Goal: Information Seeking & Learning: Check status

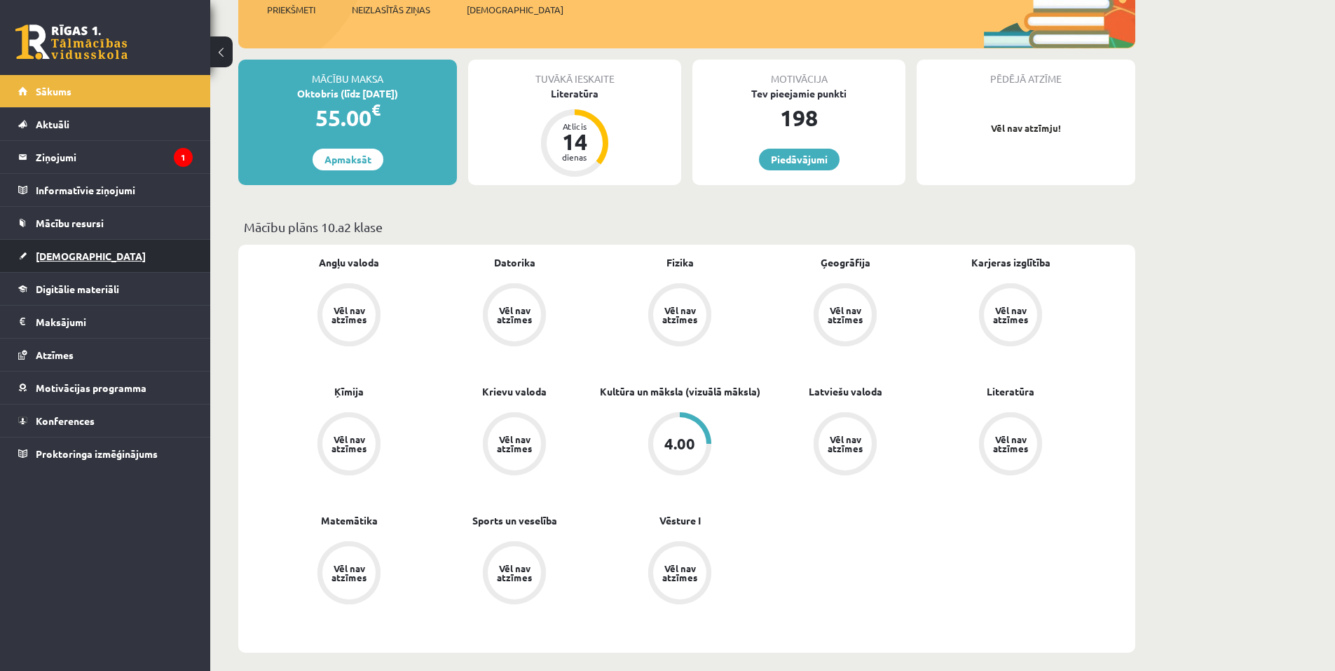
scroll to position [210, 0]
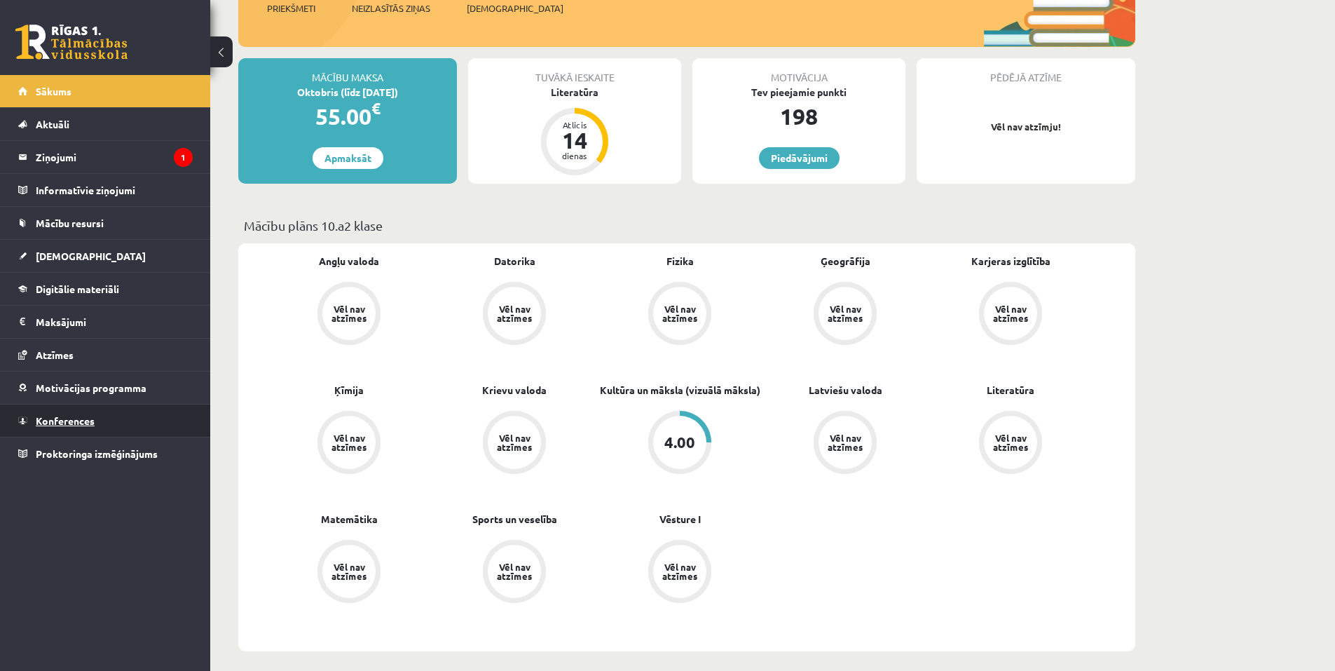
click at [45, 420] on span "Konferences" at bounding box center [65, 420] width 59 height 13
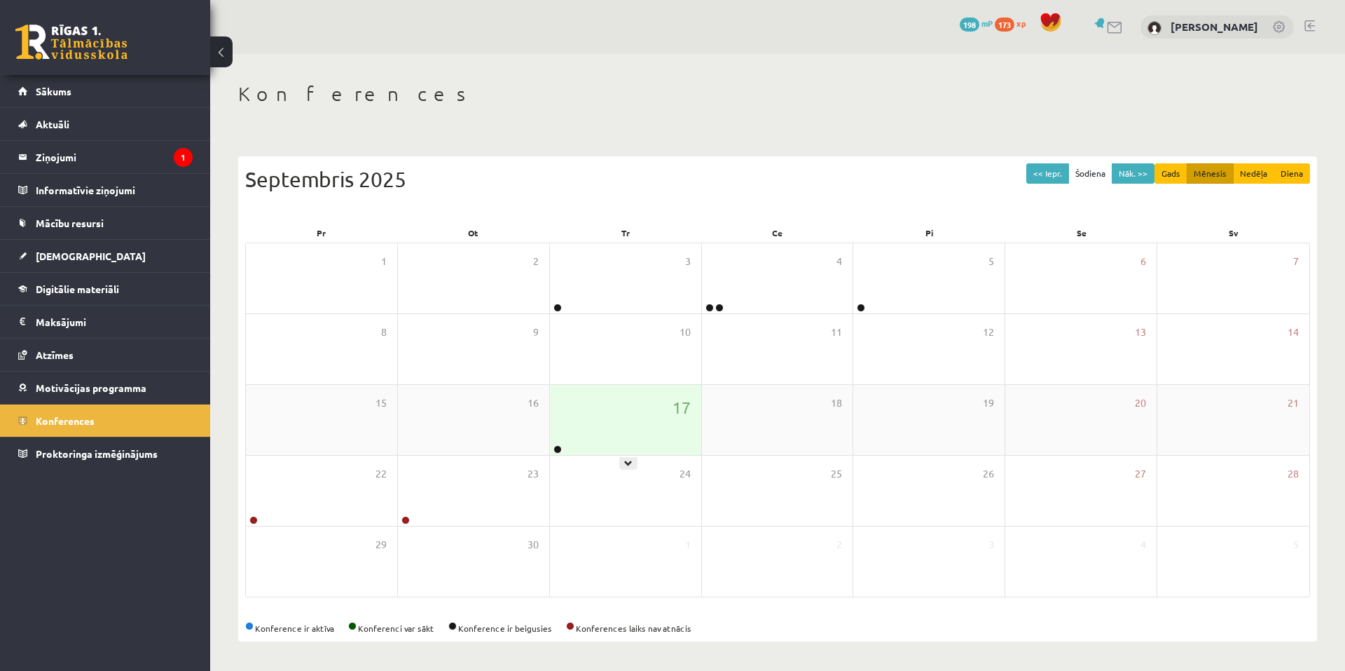
click at [584, 440] on div "17" at bounding box center [625, 420] width 151 height 70
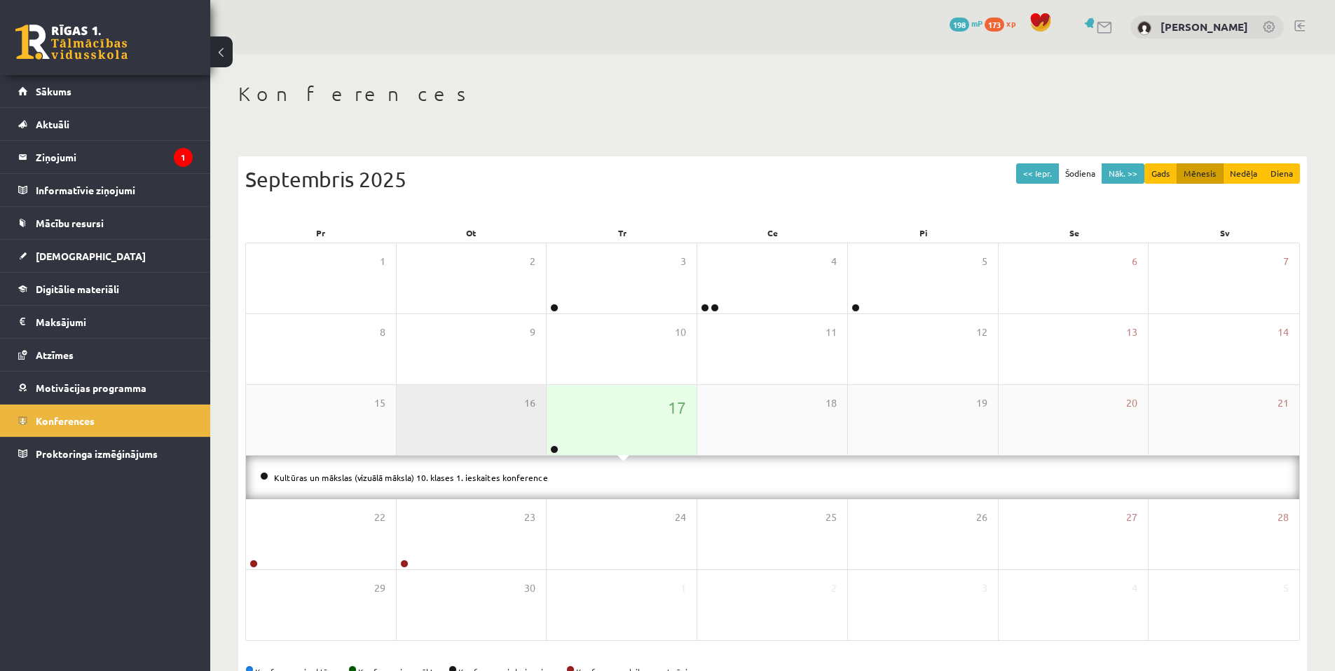
click at [535, 432] on div "16" at bounding box center [472, 420] width 150 height 70
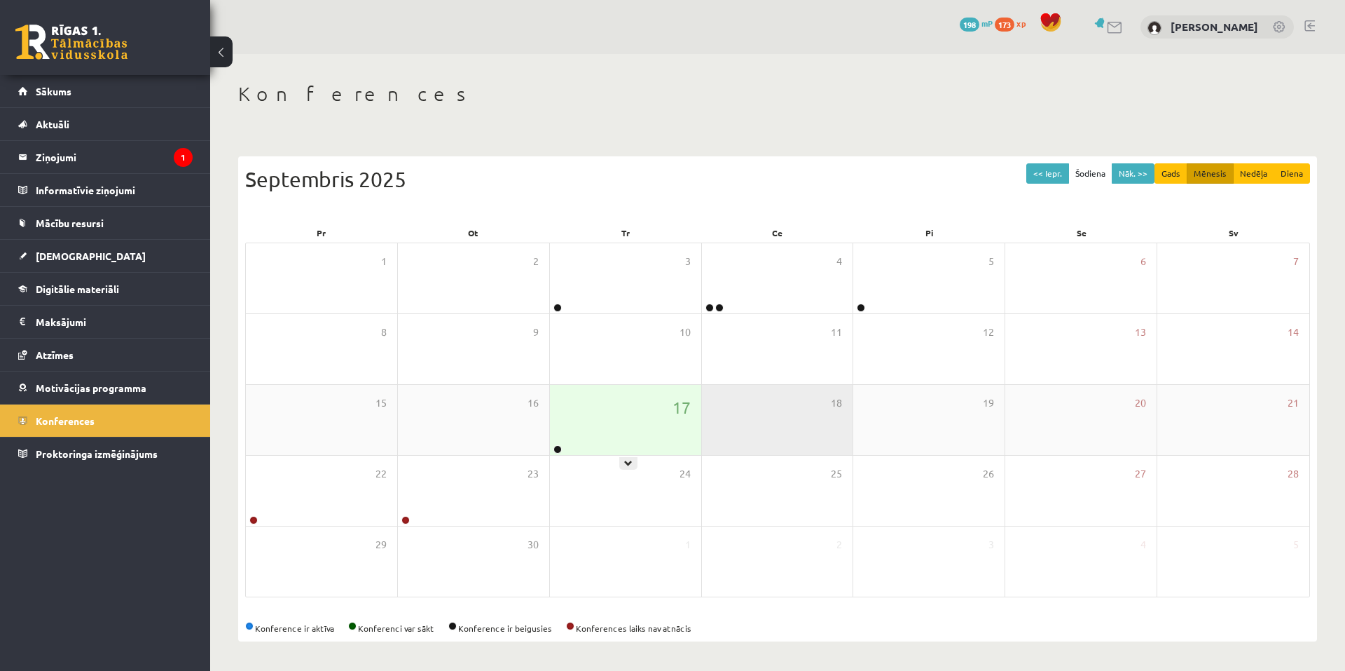
click at [713, 424] on div "18" at bounding box center [777, 420] width 151 height 70
click at [687, 404] on span "17" at bounding box center [682, 407] width 18 height 24
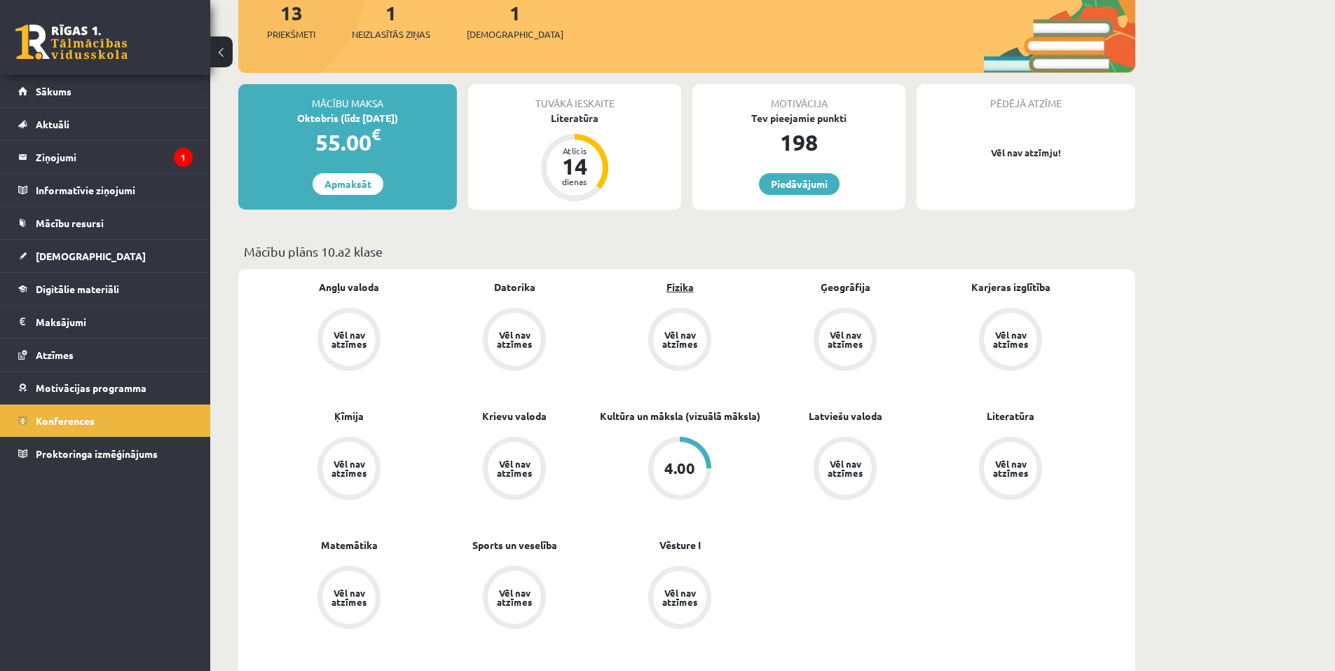
scroll to position [210, 0]
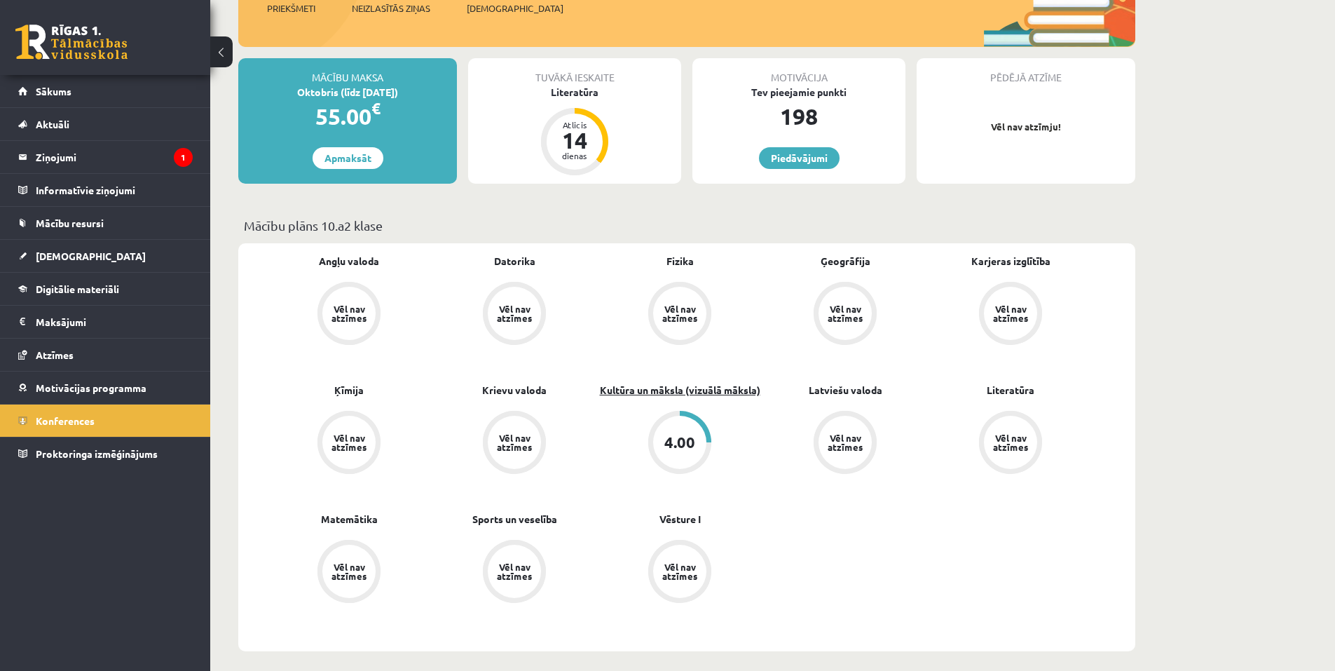
click at [689, 394] on link "Kultūra un māksla (vizuālā māksla)" at bounding box center [680, 390] width 160 height 15
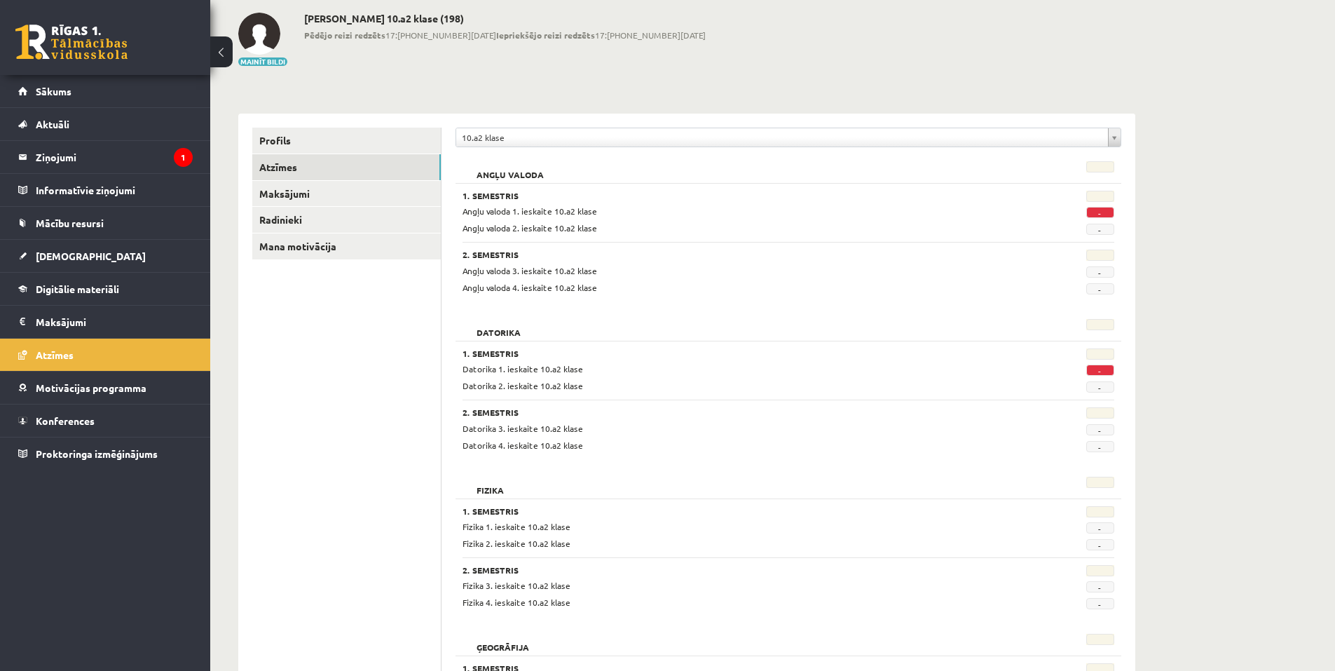
scroll to position [70, 0]
click at [1093, 208] on span "-" at bounding box center [1100, 211] width 28 height 11
click at [1101, 209] on span "-" at bounding box center [1100, 211] width 28 height 11
click at [1088, 366] on span "-" at bounding box center [1100, 369] width 28 height 11
click at [58, 158] on legend "Ziņojumi 1" at bounding box center [114, 157] width 157 height 32
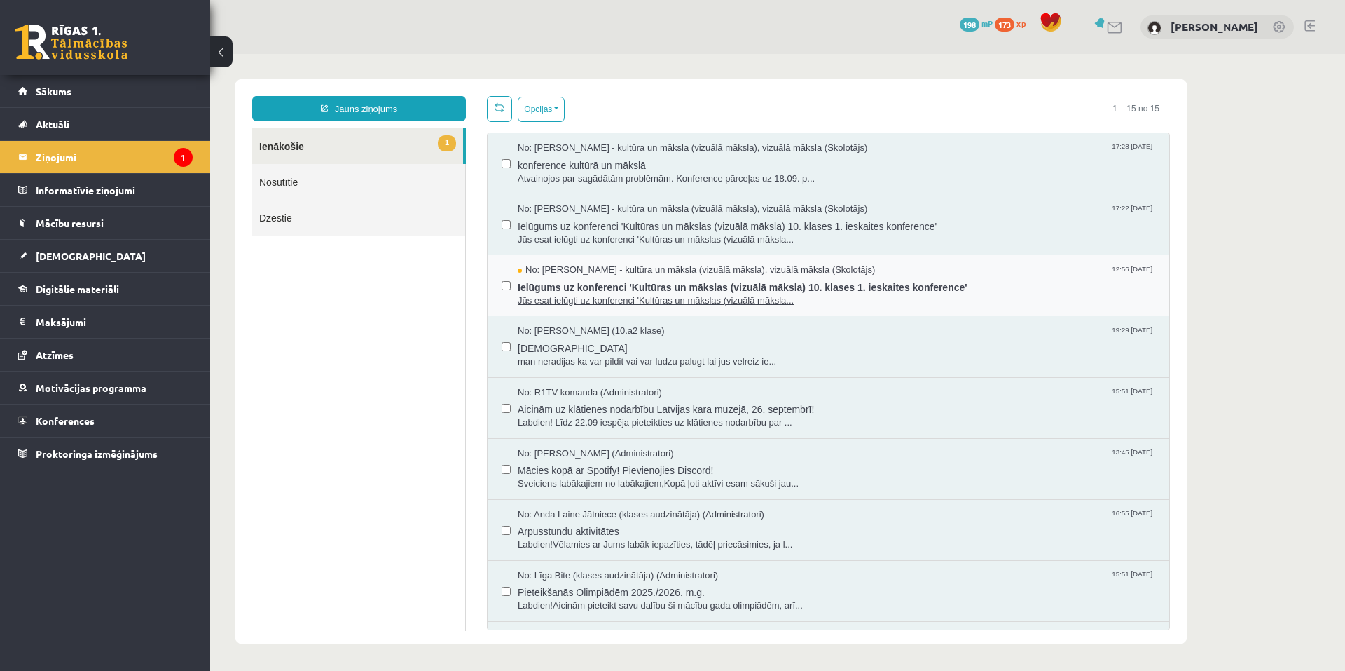
click at [534, 282] on span "Ielūgums uz konferenci 'Kultūras un mākslas (vizuālā māksla) 10. klases 1. iesk…" at bounding box center [837, 286] width 638 height 18
click at [547, 285] on span "Ielūgums uz konferenci 'Kultūras un mākslas (vizuālā māksla) 10. klases 1. iesk…" at bounding box center [837, 286] width 638 height 18
click at [276, 173] on link "Nosūtītie" at bounding box center [358, 182] width 213 height 36
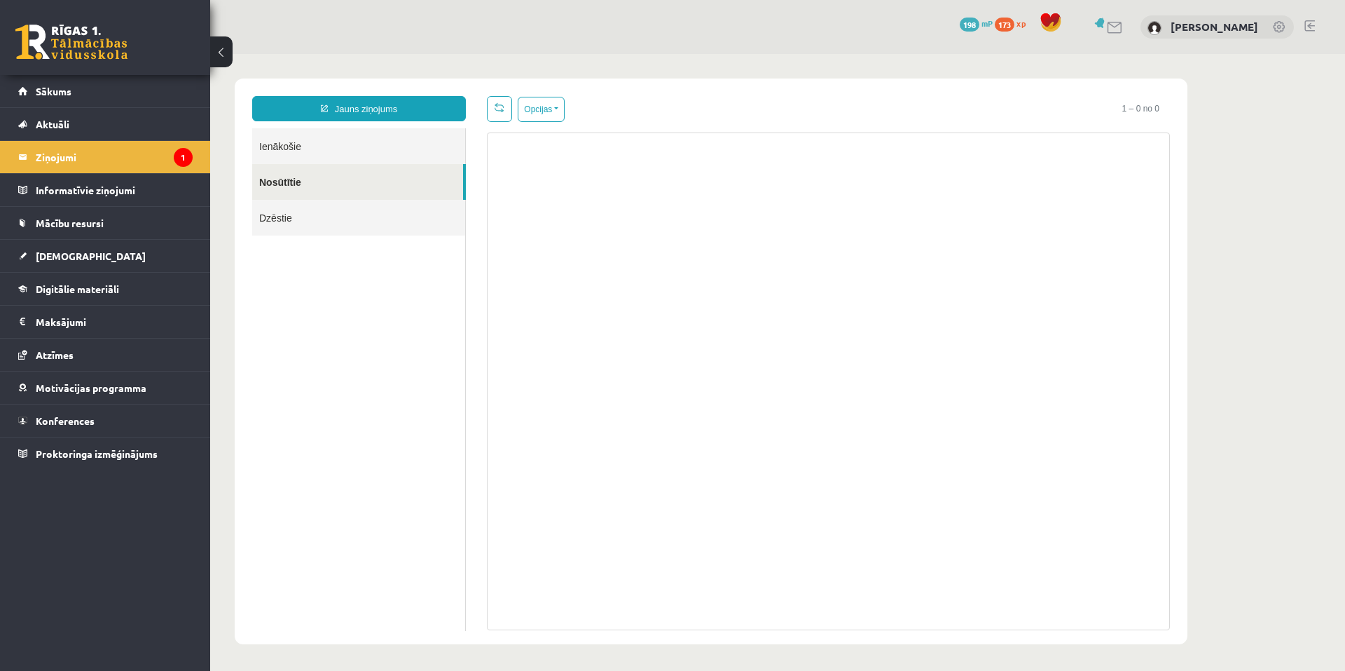
click at [293, 148] on link "Ienākošie" at bounding box center [358, 146] width 213 height 36
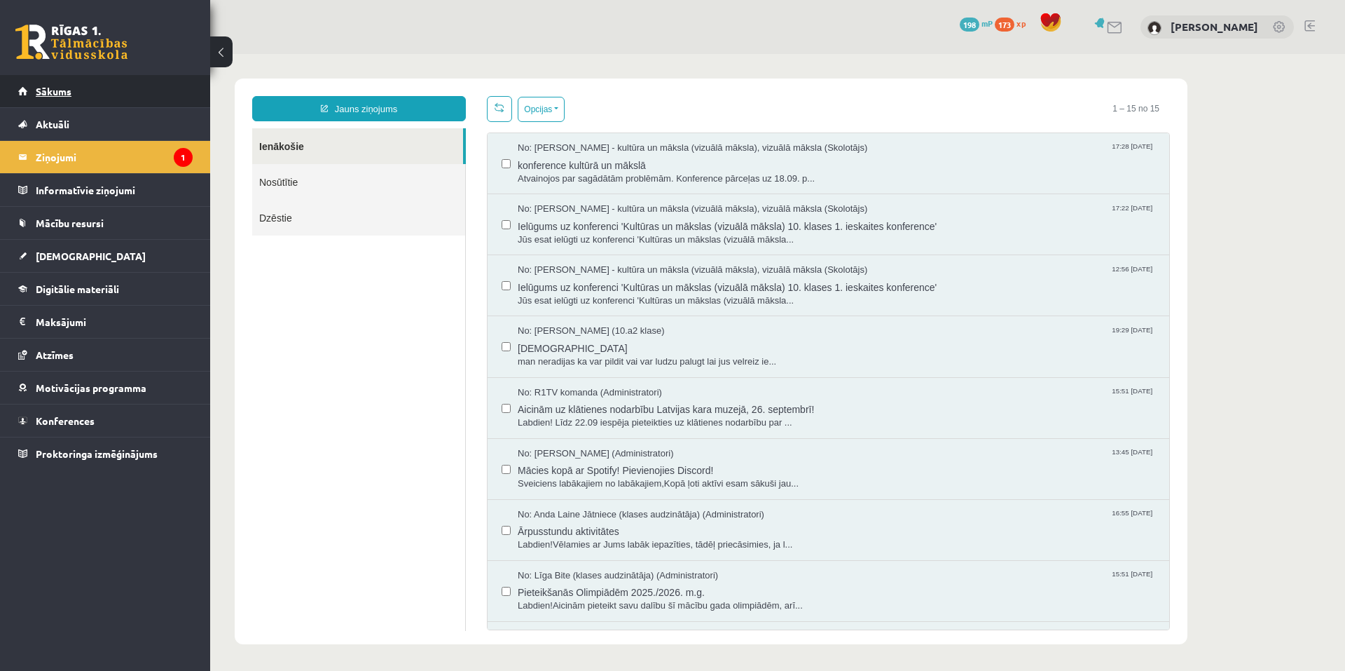
click at [52, 90] on span "Sākums" at bounding box center [54, 91] width 36 height 13
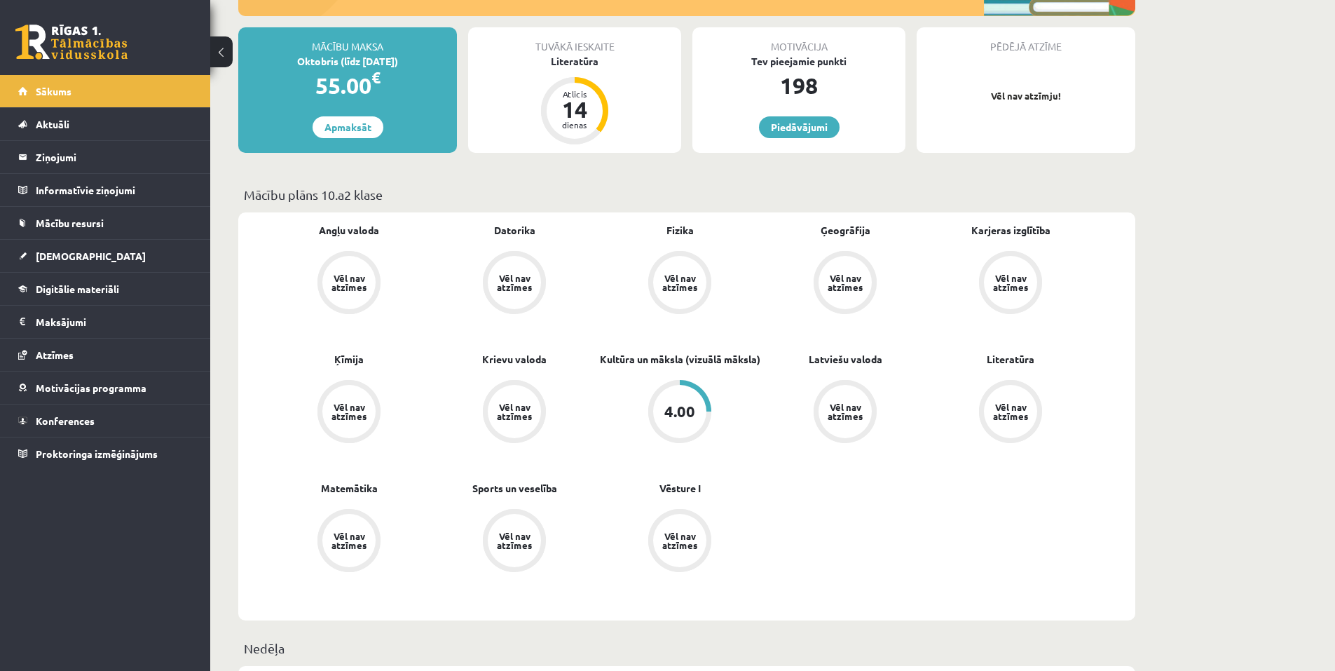
scroll to position [210, 0]
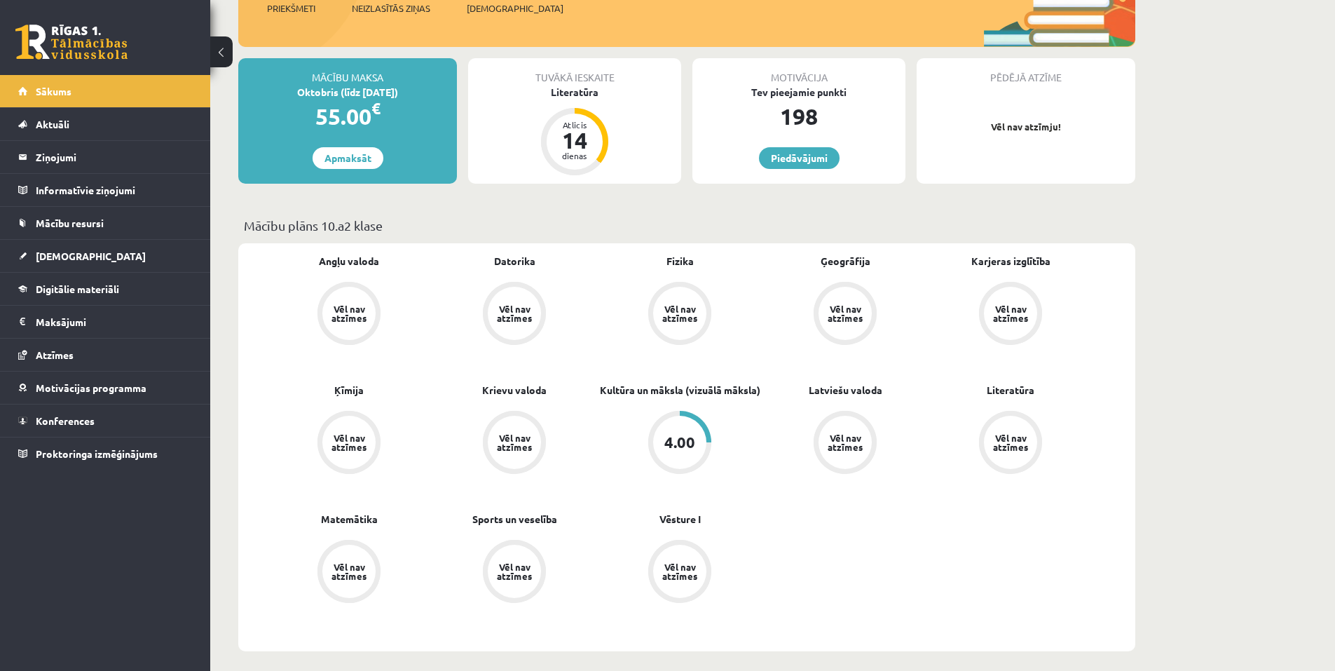
click at [341, 252] on div "Angļu valoda Vēl nav atzīmes [GEOGRAPHIC_DATA] Vēl nav atzīmes Fizika Vēl nav a…" at bounding box center [686, 447] width 897 height 408
click at [339, 261] on link "Angļu valoda" at bounding box center [349, 261] width 60 height 15
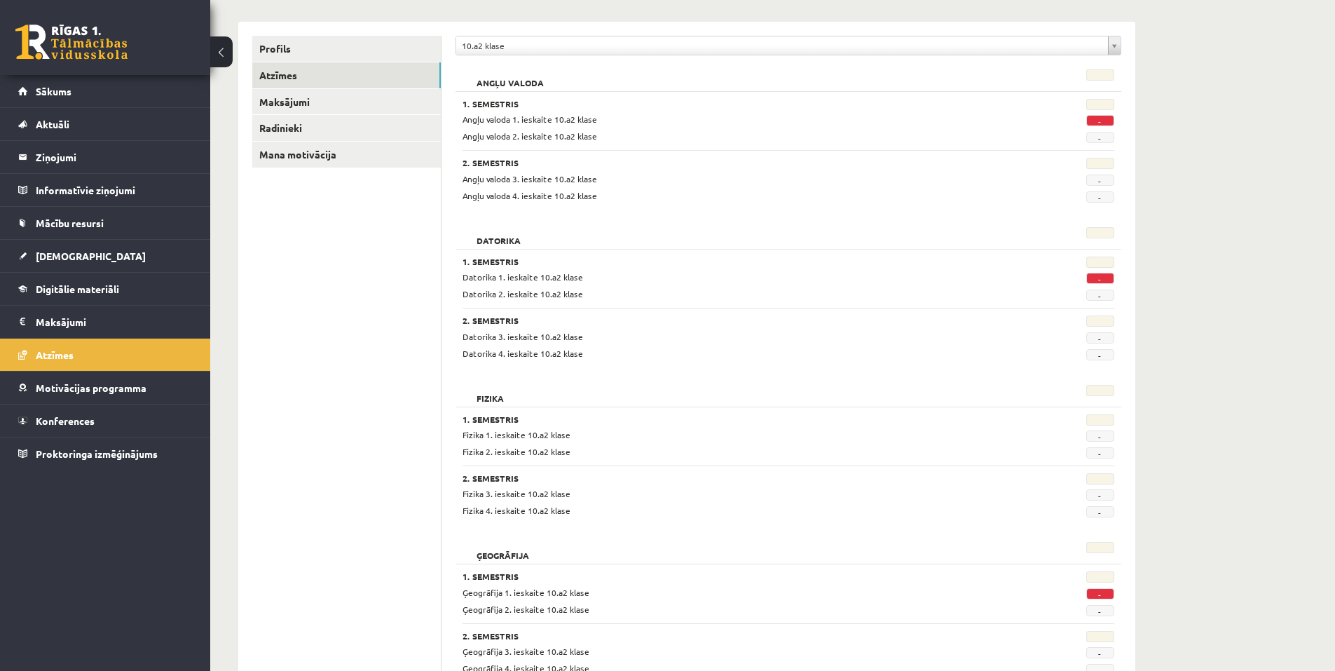
scroll to position [13, 0]
